Goal: Complete application form

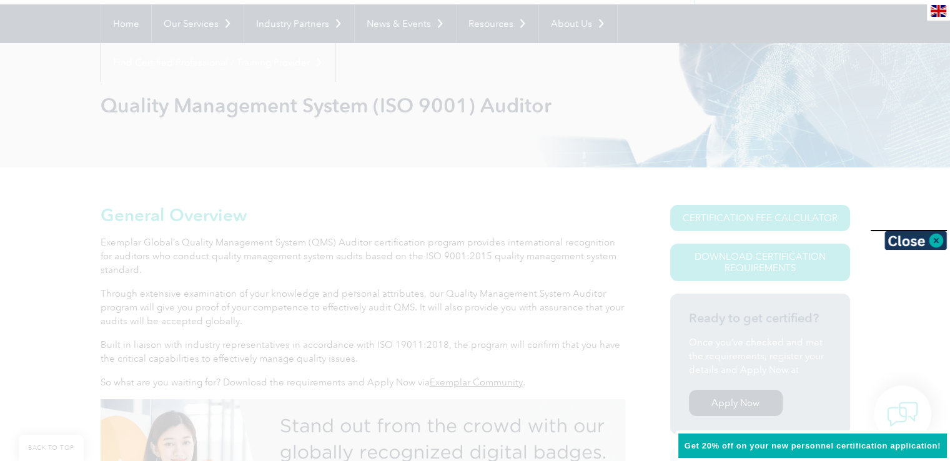
scroll to position [144, 0]
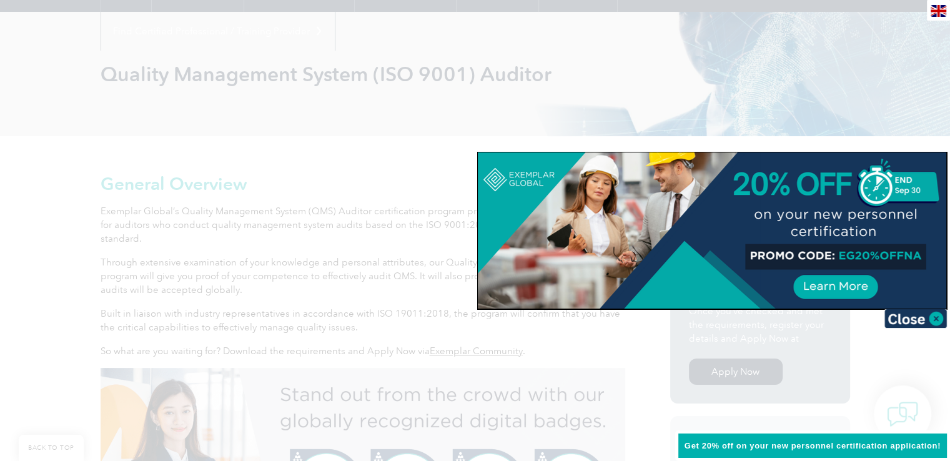
click at [77, 187] on div at bounding box center [475, 230] width 950 height 461
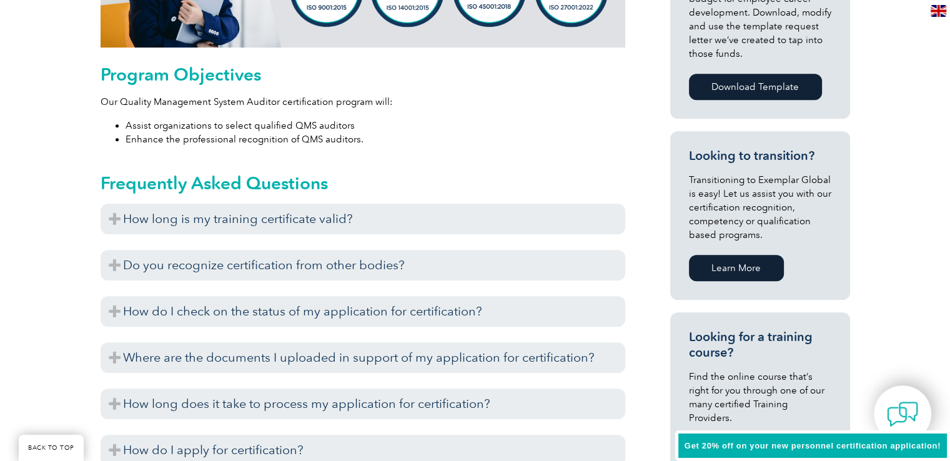
scroll to position [644, 0]
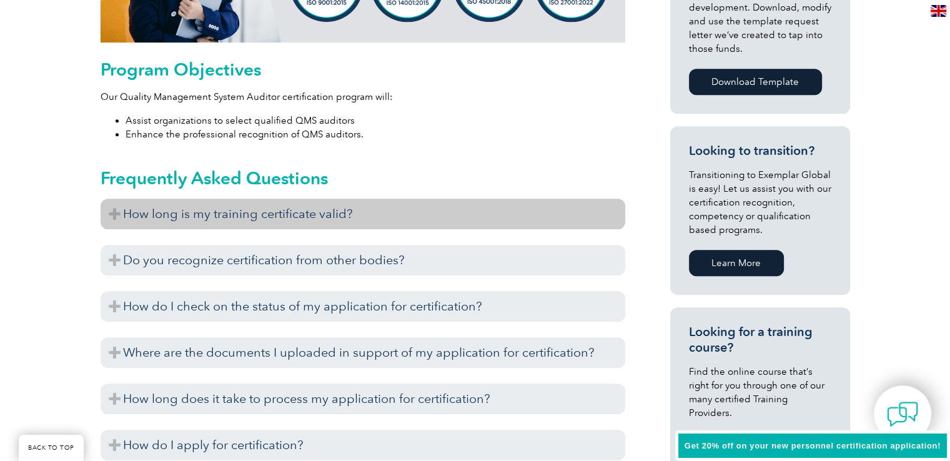
click at [520, 223] on h3 "How long is my training certificate valid?" at bounding box center [363, 214] width 525 height 31
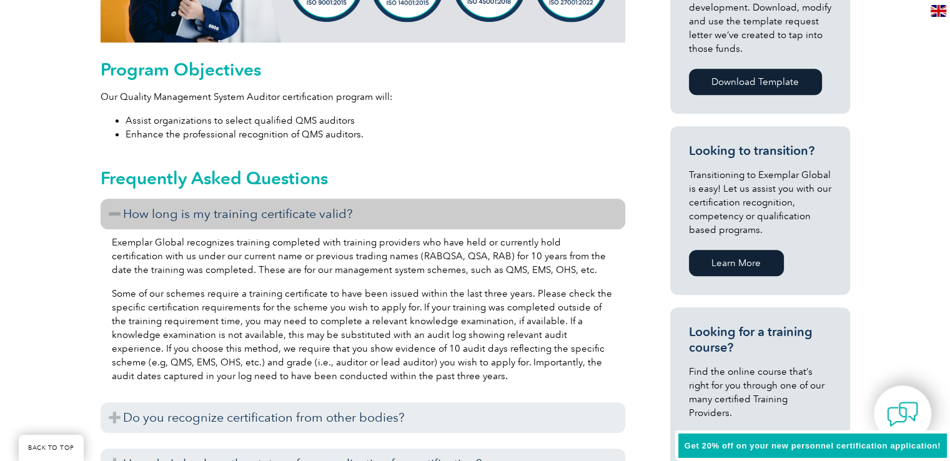
click at [520, 223] on h3 "How long is my training certificate valid?" at bounding box center [363, 214] width 525 height 31
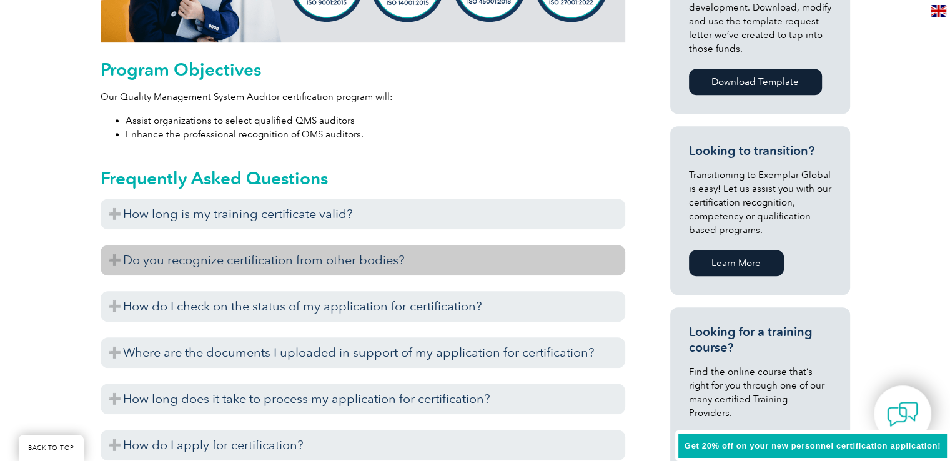
click at [530, 251] on h3 "Do you recognize certification from other bodies?" at bounding box center [363, 260] width 525 height 31
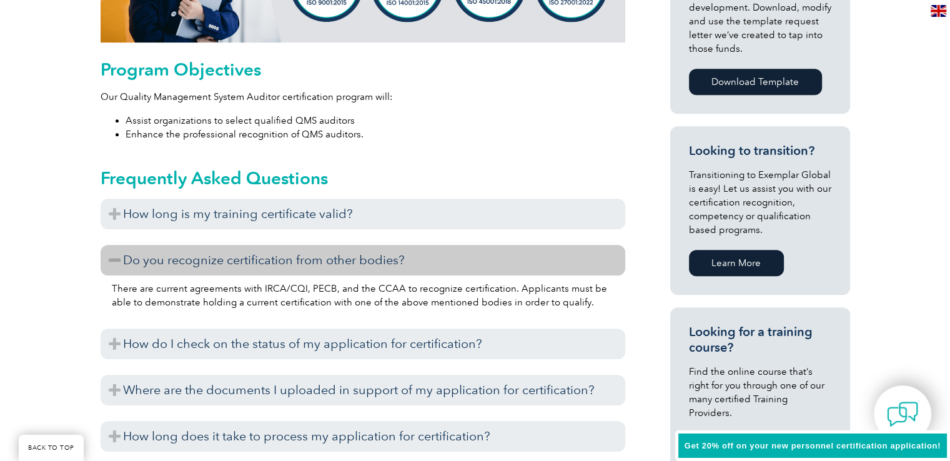
click at [530, 251] on h3 "Do you recognize certification from other bodies?" at bounding box center [363, 260] width 525 height 31
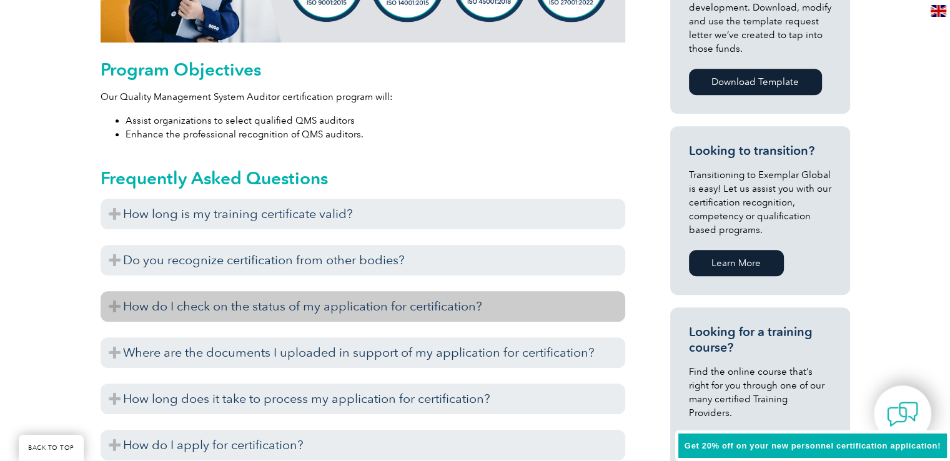
click at [522, 303] on h3 "How do I check on the status of my application for certification?" at bounding box center [363, 306] width 525 height 31
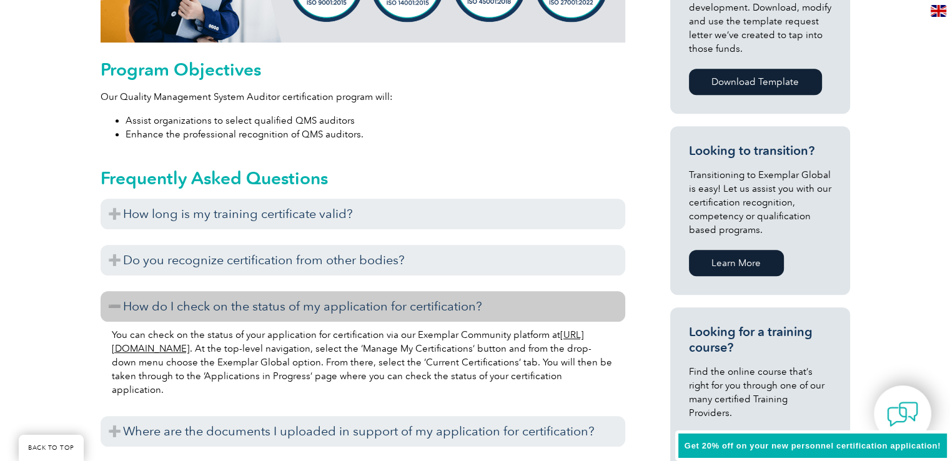
click at [522, 303] on h3 "How do I check on the status of my application for certification?" at bounding box center [363, 306] width 525 height 31
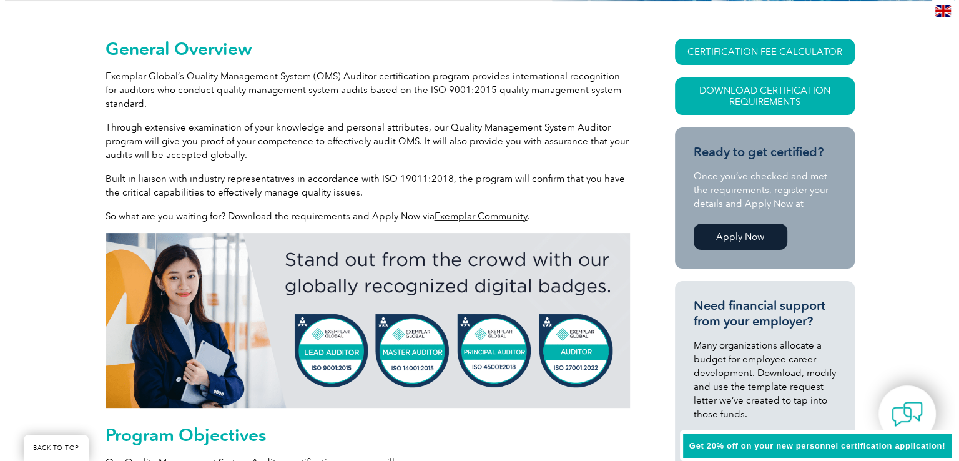
scroll to position [277, 0]
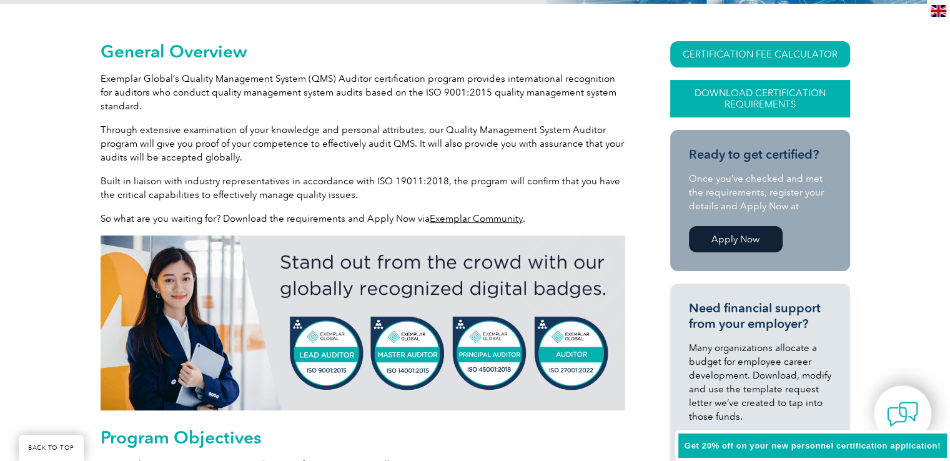
click at [828, 105] on link "Download Certification Requirements" at bounding box center [760, 98] width 180 height 37
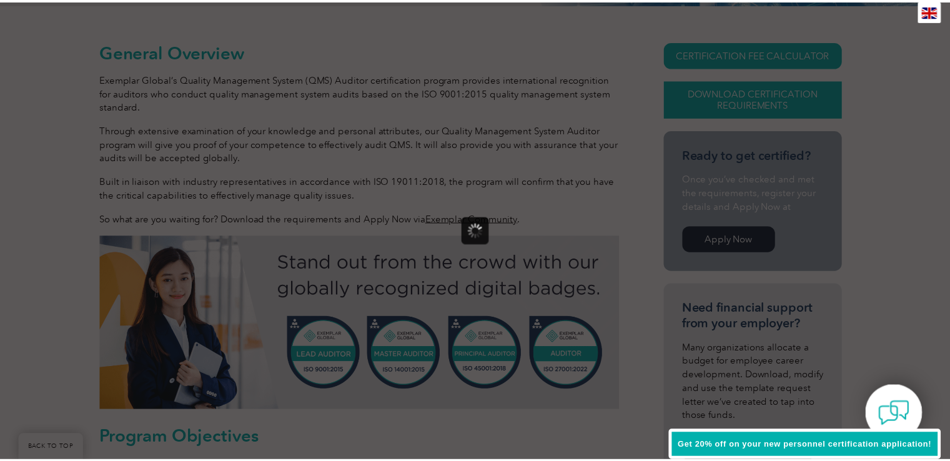
scroll to position [0, 0]
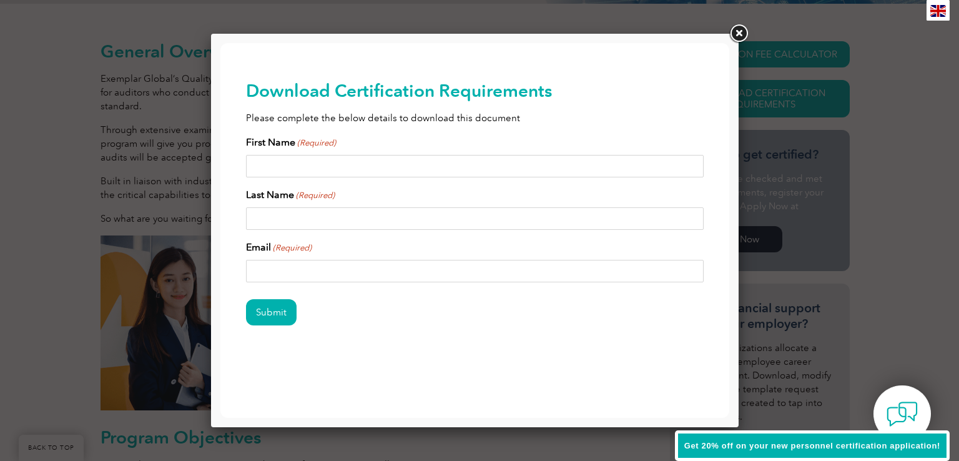
click at [733, 34] on link at bounding box center [738, 33] width 22 height 22
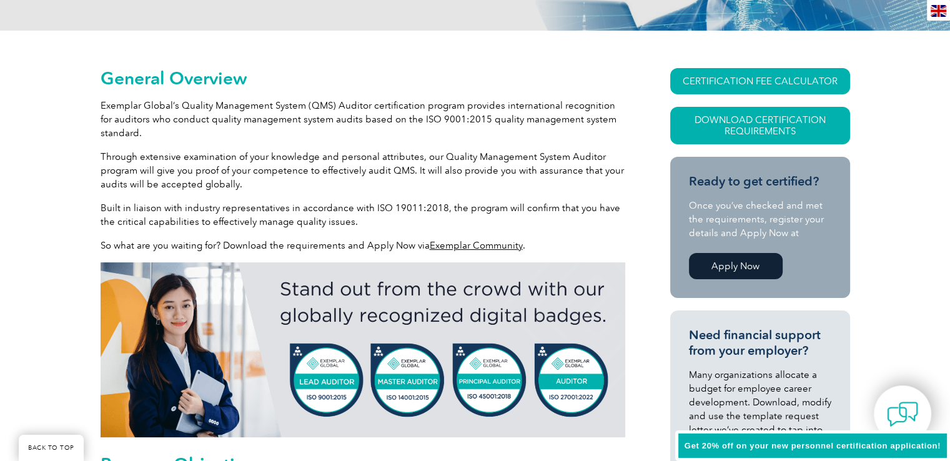
scroll to position [289, 0]
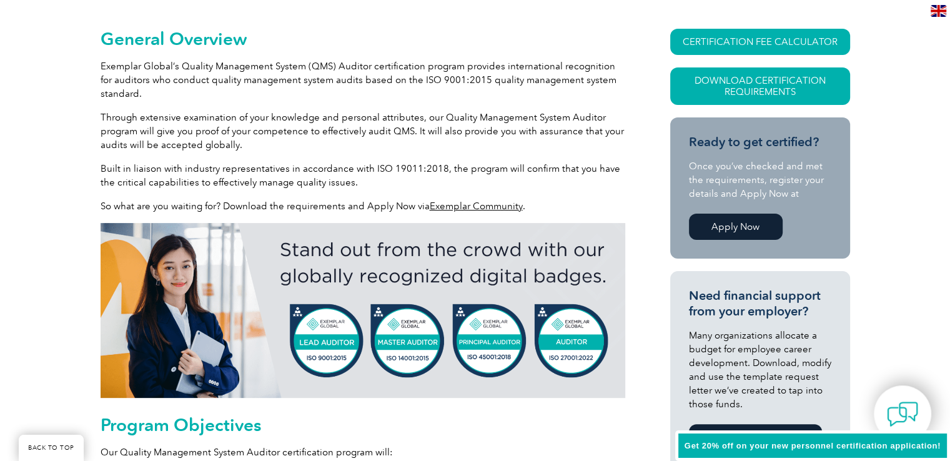
click at [761, 224] on link "Apply Now" at bounding box center [736, 227] width 94 height 26
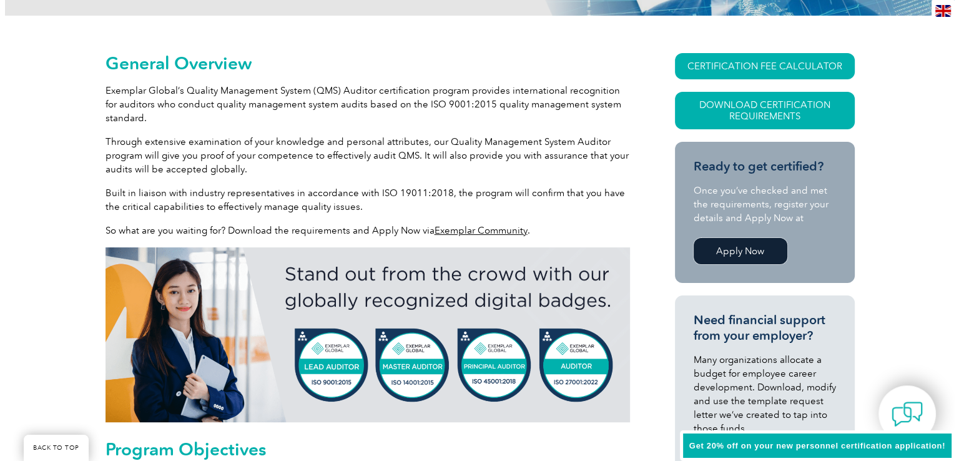
scroll to position [270, 0]
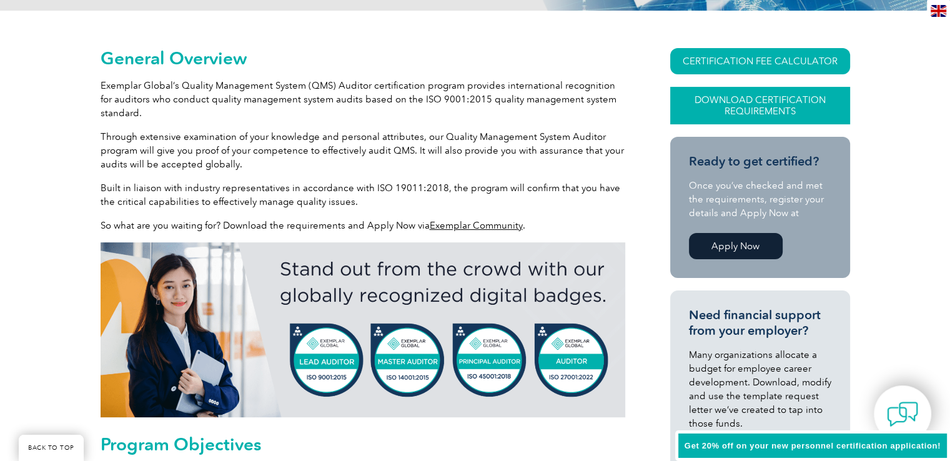
click at [812, 117] on link "Download Certification Requirements" at bounding box center [760, 105] width 180 height 37
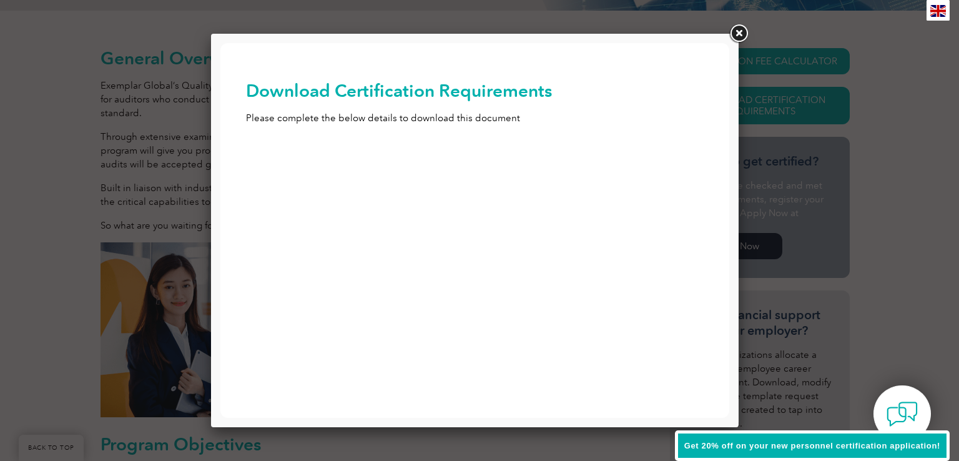
scroll to position [0, 0]
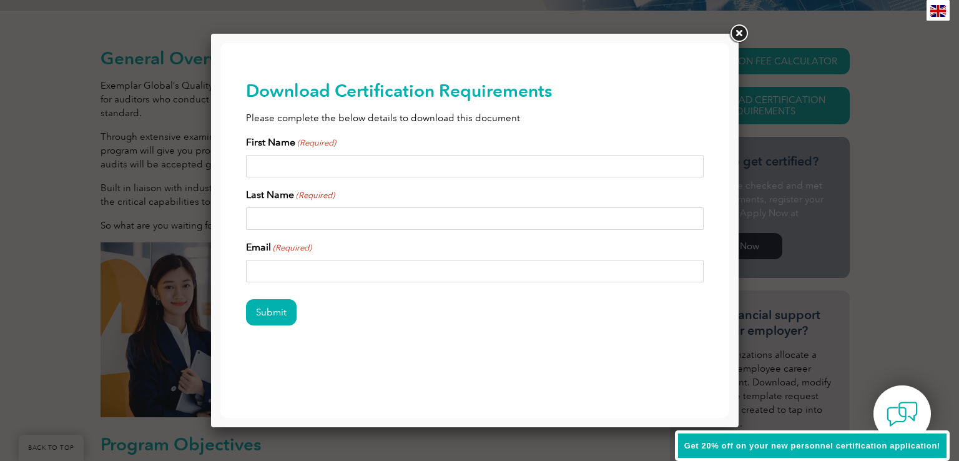
click at [418, 164] on input "First Name (Required)" at bounding box center [475, 166] width 458 height 22
type input "olesha"
click at [380, 218] on input "Last Name (Required)" at bounding box center [475, 218] width 458 height 22
type input "carter"
click at [355, 268] on input "Email (Required)" at bounding box center [475, 271] width 458 height 22
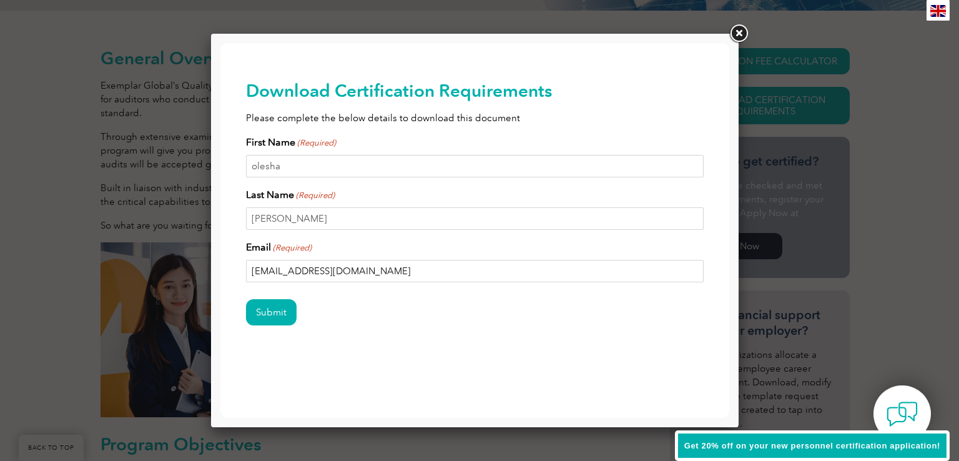
type input "oleshacarter28@gmail.com"
click at [246, 299] on input "Submit" at bounding box center [271, 312] width 51 height 26
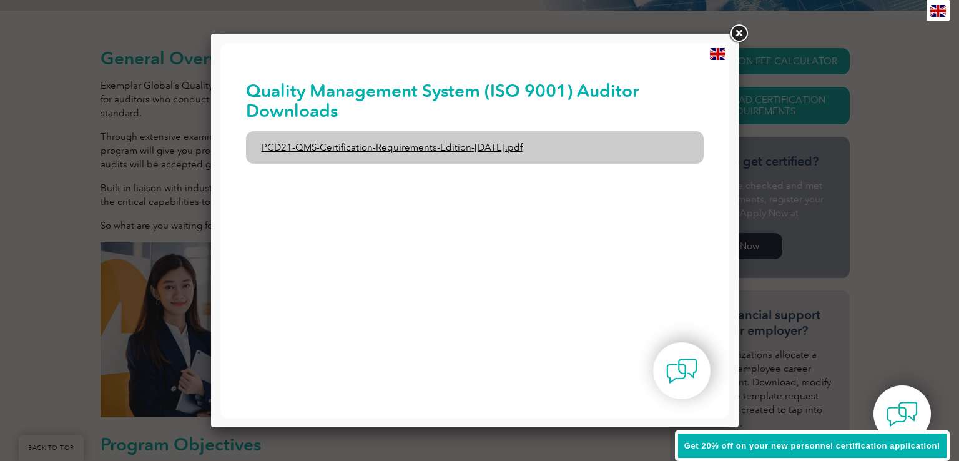
click at [390, 155] on link "PCD21-QMS-Certification-Requirements-Edition-2-April-2022.pdf" at bounding box center [475, 147] width 458 height 32
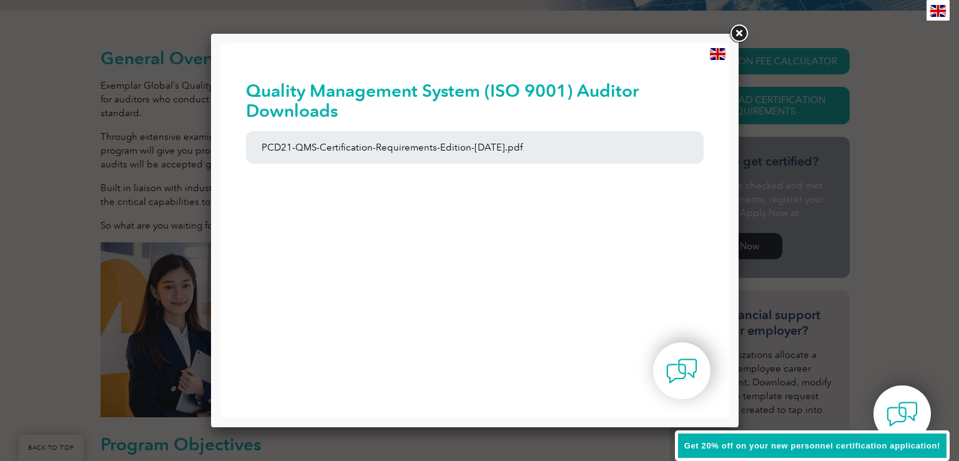
click at [735, 31] on link at bounding box center [738, 33] width 22 height 22
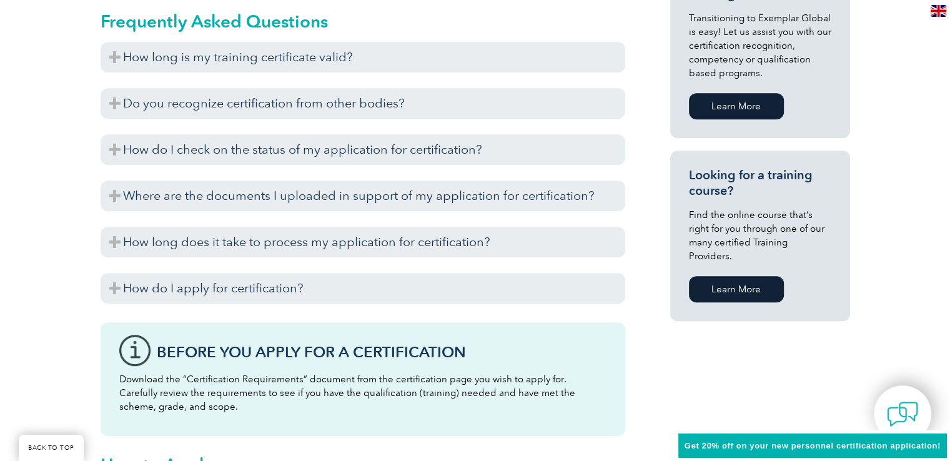
scroll to position [804, 0]
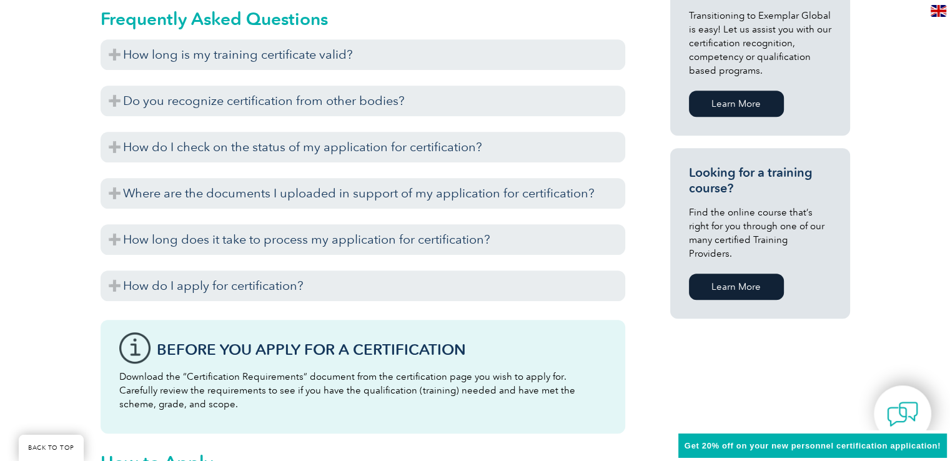
click at [719, 274] on link "Learn More" at bounding box center [736, 287] width 95 height 26
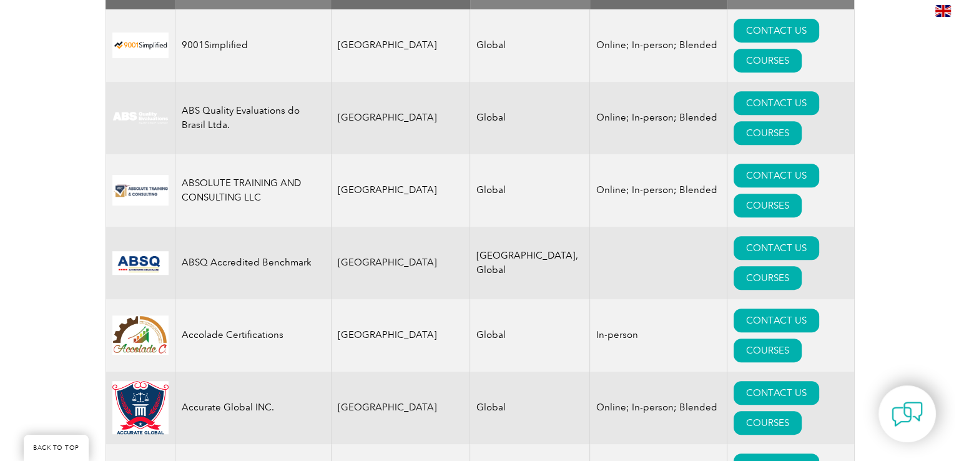
scroll to position [485, 0]
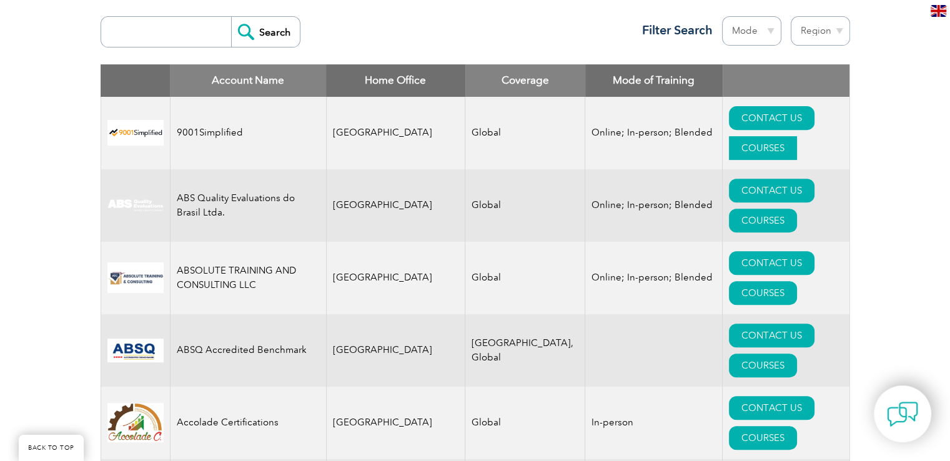
click at [776, 136] on link "COURSES" at bounding box center [763, 148] width 68 height 24
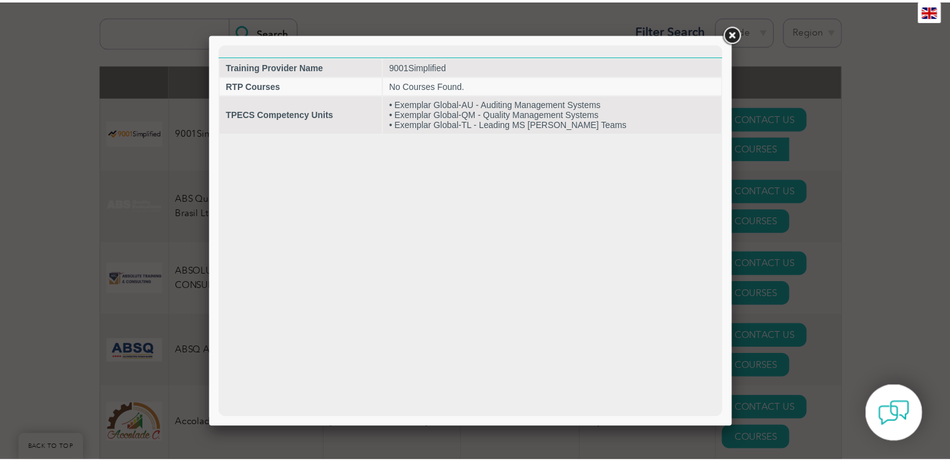
scroll to position [0, 0]
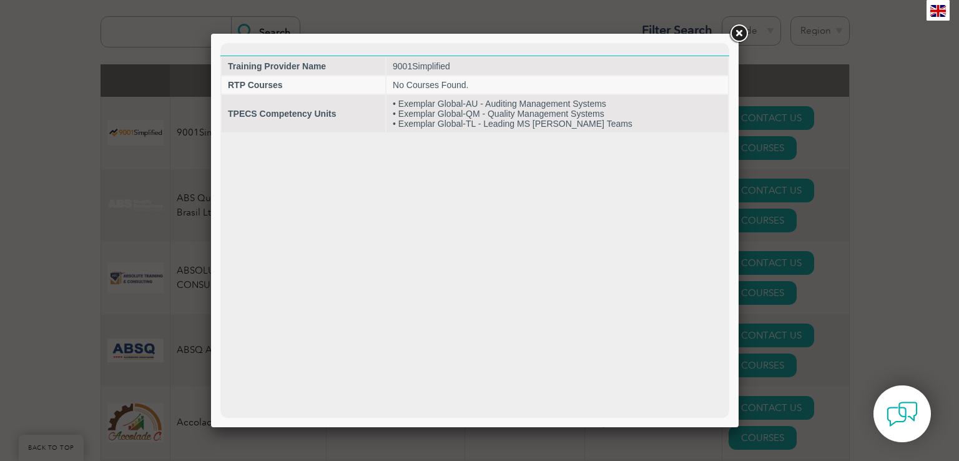
click at [738, 37] on link at bounding box center [738, 33] width 22 height 22
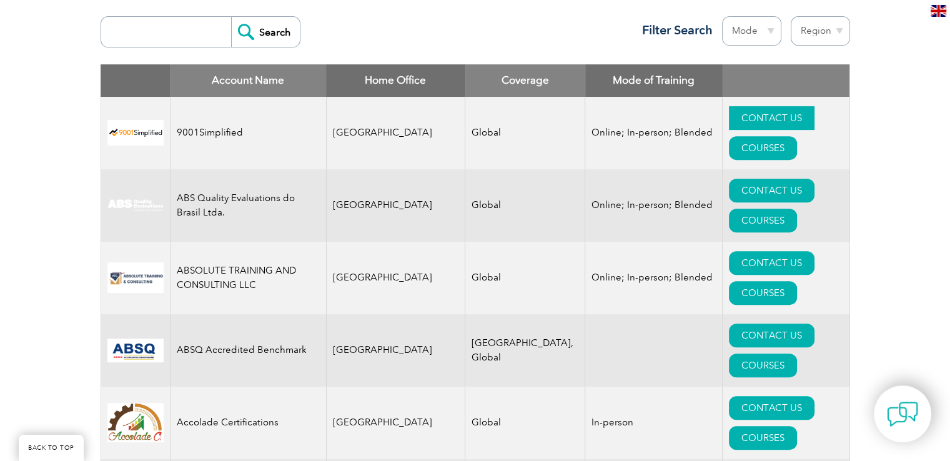
click at [734, 112] on link "CONTACT US" at bounding box center [772, 118] width 86 height 24
